Goal: Browse casually: Explore the website without a specific task or goal

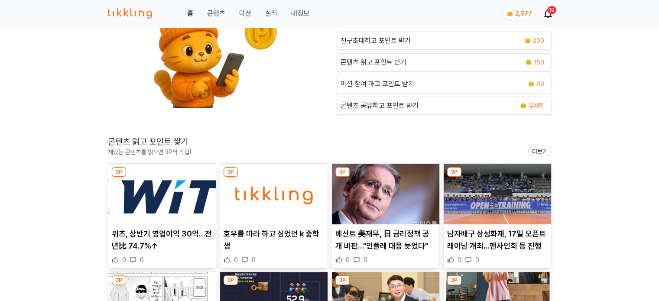
scroll to position [173, 0]
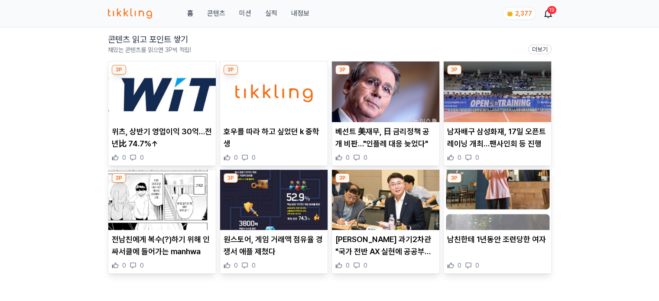
click at [157, 95] on img at bounding box center [162, 92] width 108 height 61
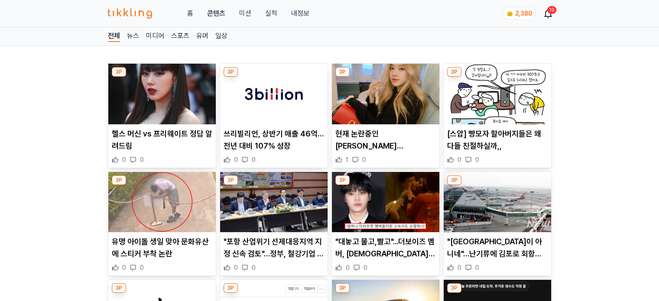
click at [189, 88] on img at bounding box center [162, 94] width 108 height 61
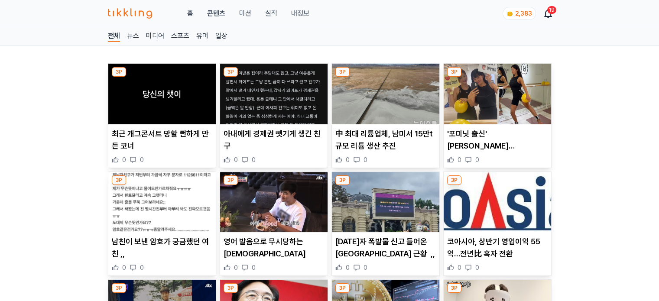
click at [160, 98] on img at bounding box center [162, 94] width 108 height 61
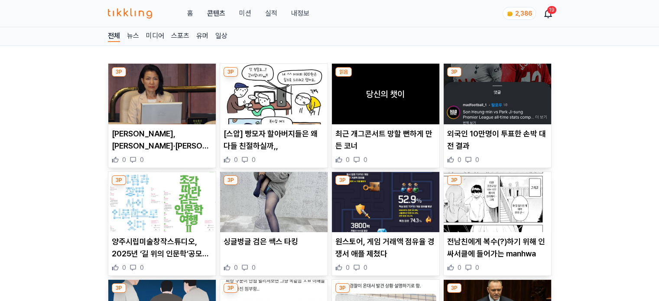
click at [179, 98] on img at bounding box center [162, 94] width 108 height 61
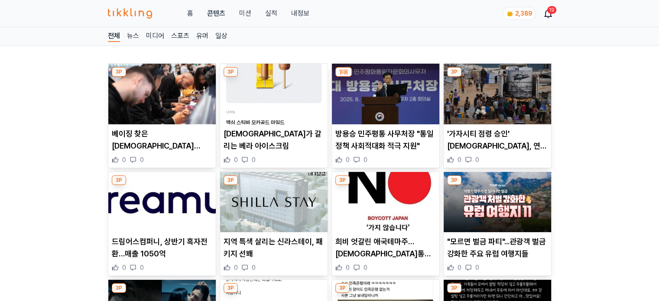
click at [161, 99] on img at bounding box center [162, 94] width 108 height 61
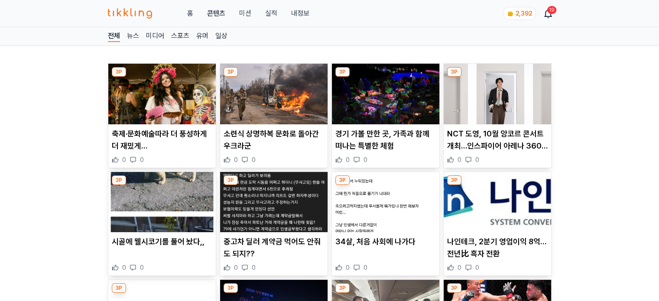
click at [173, 102] on img at bounding box center [162, 94] width 108 height 61
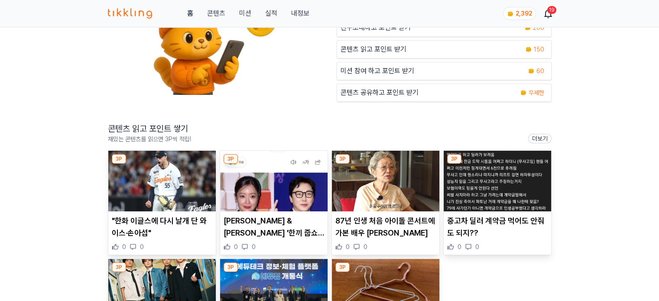
scroll to position [87, 0]
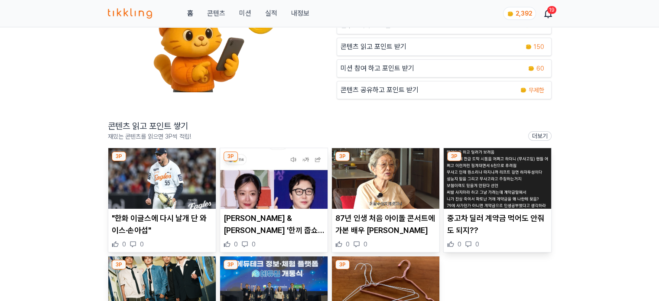
click at [167, 178] on img at bounding box center [162, 178] width 108 height 61
